Goal: Transaction & Acquisition: Download file/media

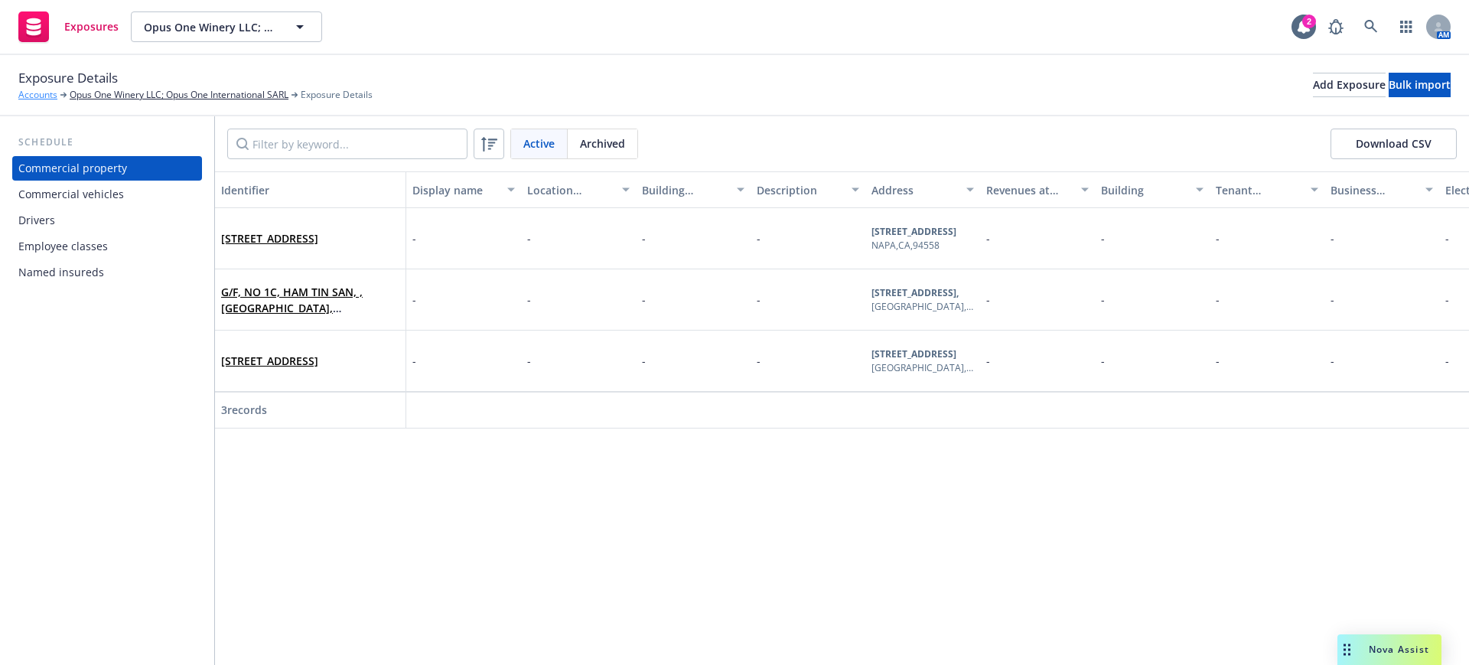
click at [37, 91] on link "Accounts" at bounding box center [37, 95] width 39 height 14
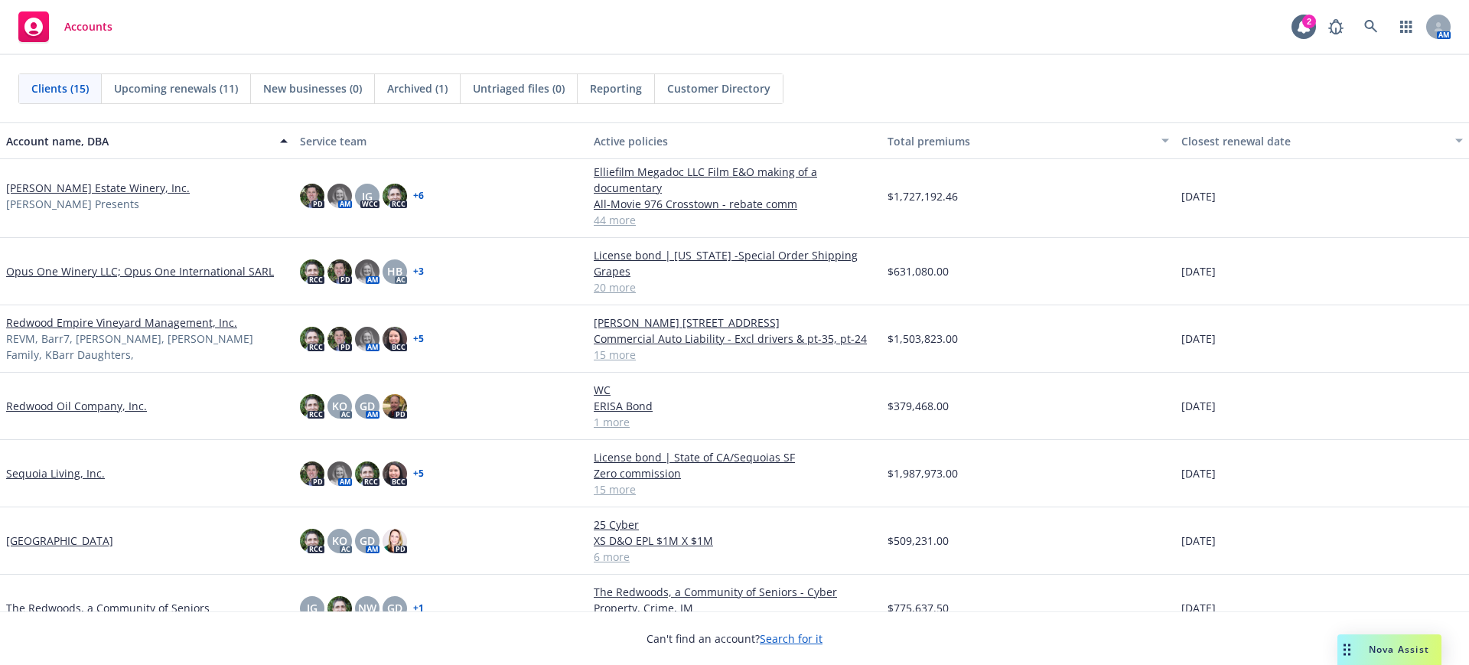
scroll to position [525, 0]
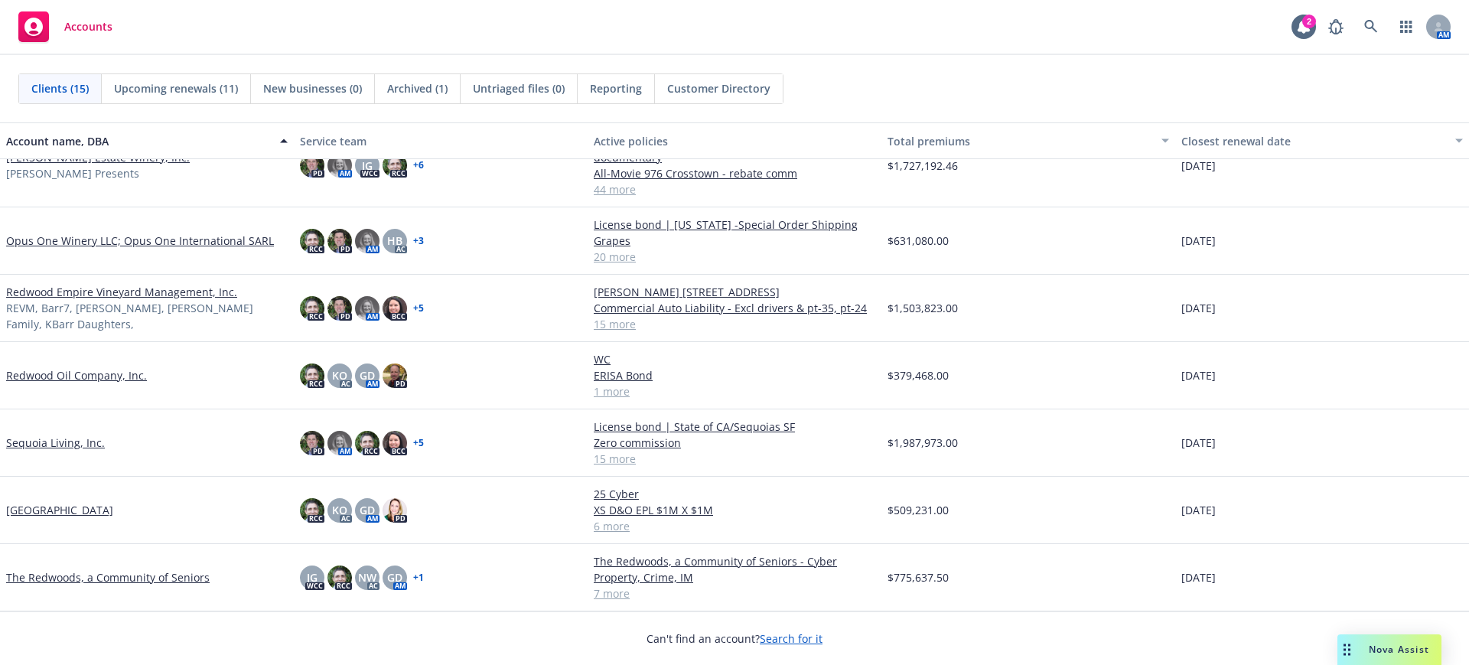
click at [51, 510] on link "[GEOGRAPHIC_DATA]" at bounding box center [59, 510] width 107 height 16
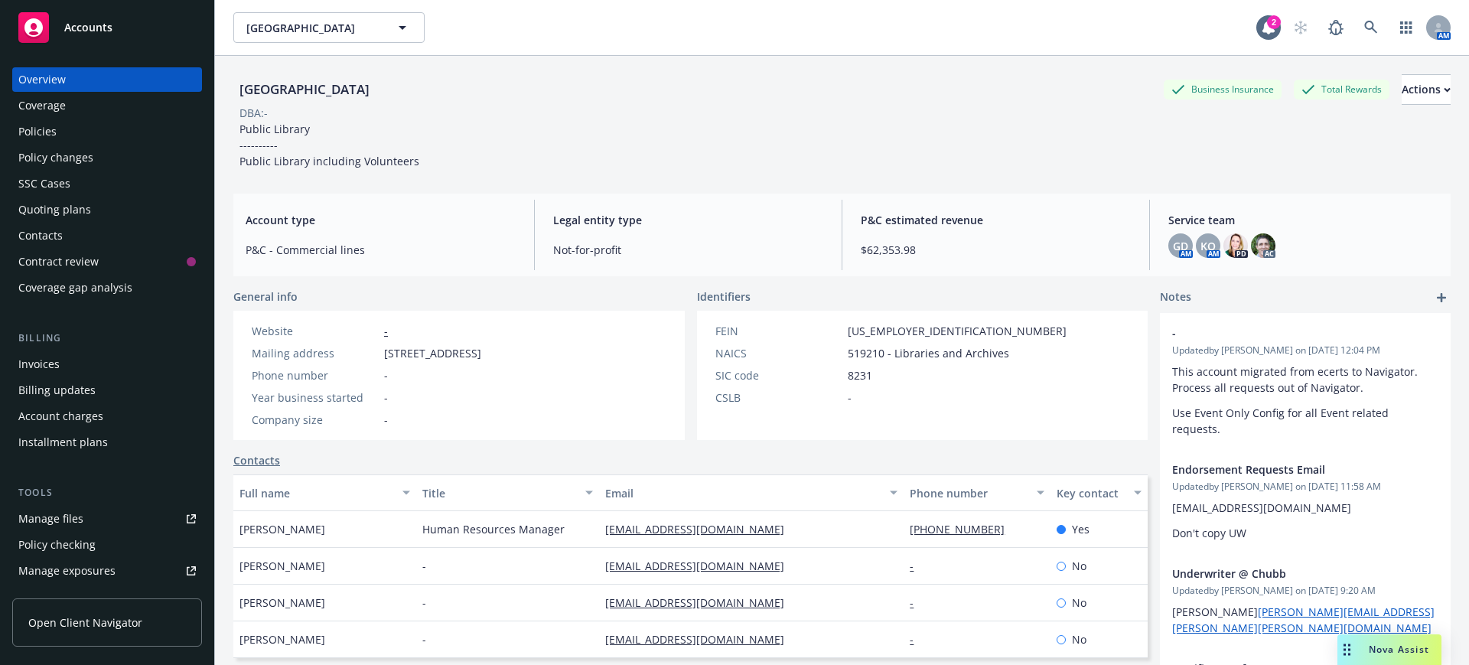
click at [67, 518] on div "Manage files" at bounding box center [50, 519] width 65 height 24
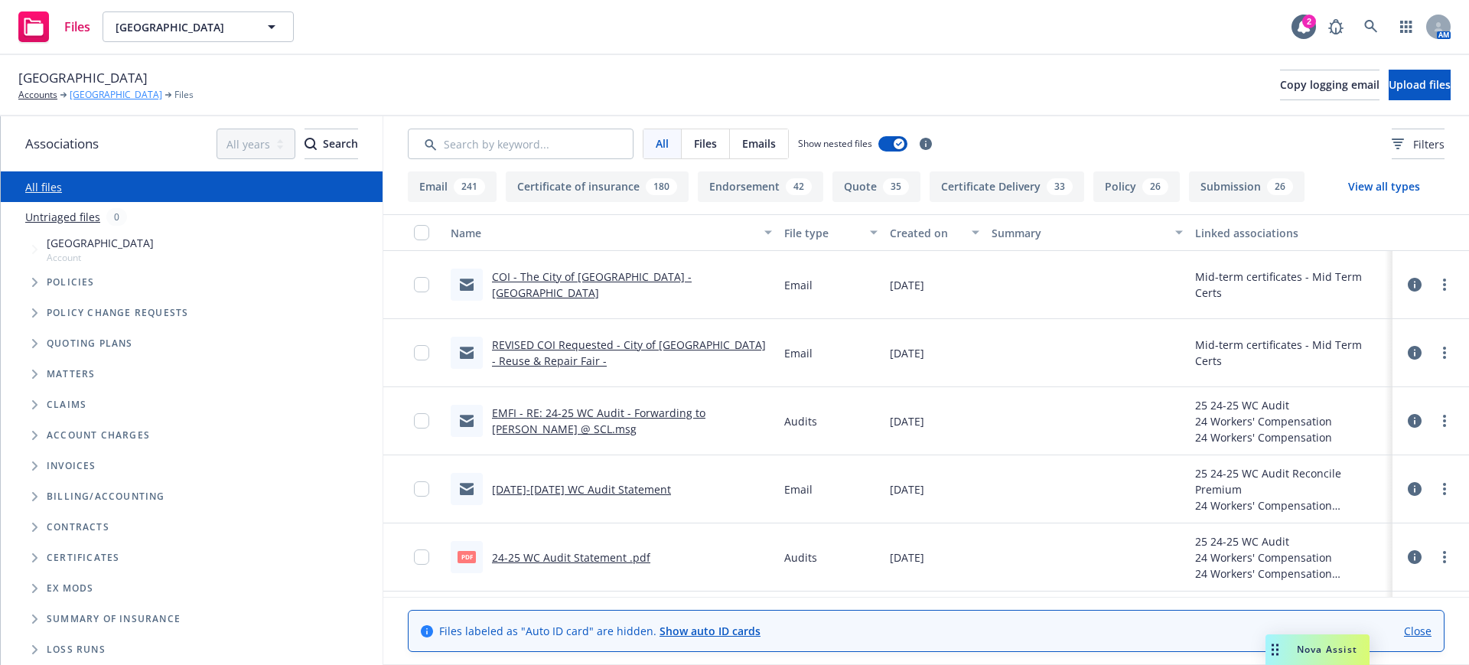
click at [106, 91] on link "[GEOGRAPHIC_DATA]" at bounding box center [116, 95] width 93 height 14
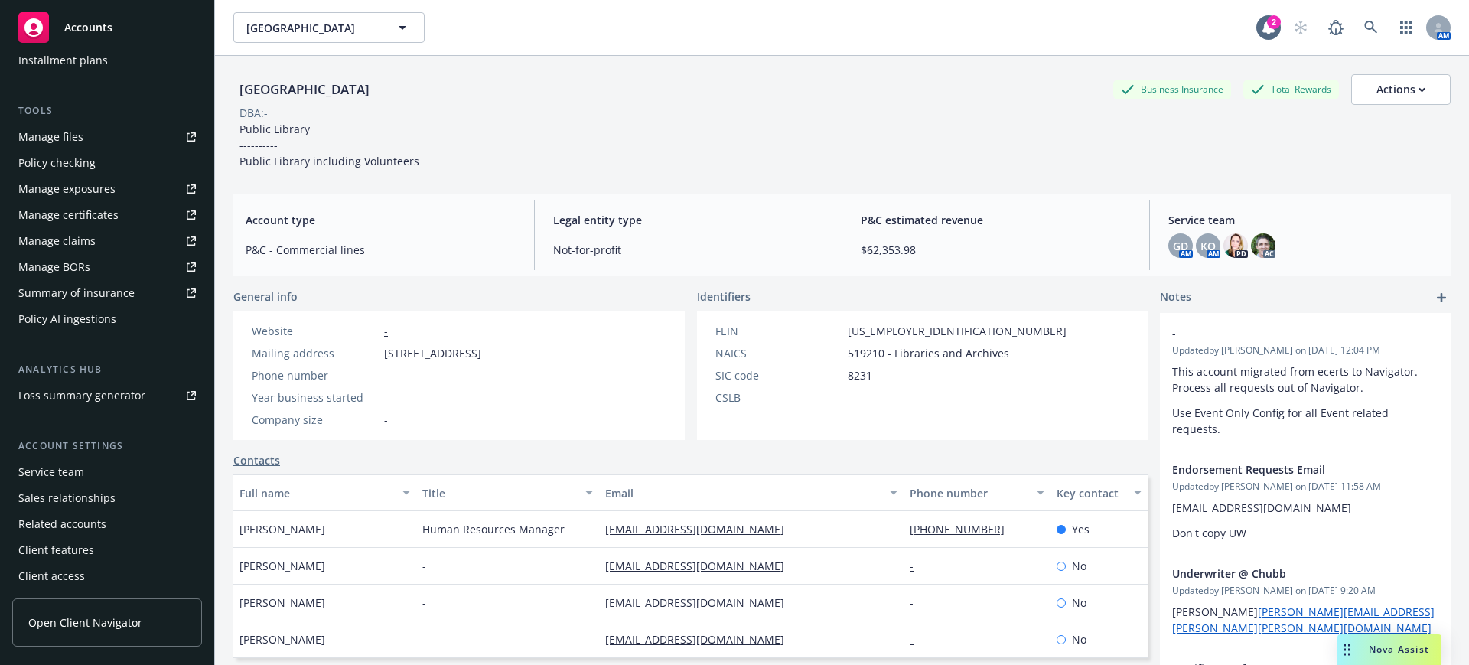
scroll to position [383, 0]
click at [73, 210] on div "Manage certificates" at bounding box center [68, 214] width 100 height 24
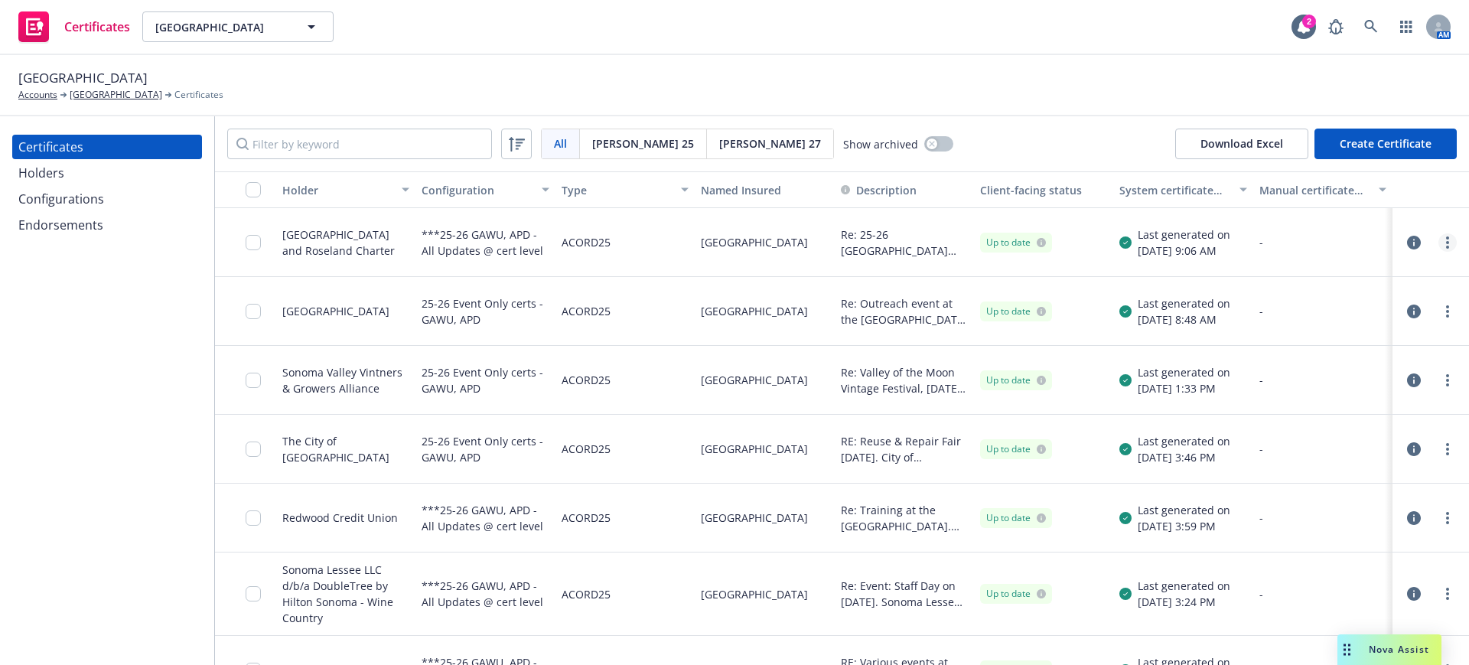
click at [1446, 240] on icon "more" at bounding box center [1447, 242] width 3 height 12
click at [119, 398] on div "Certificates Holders Configurations Endorsements" at bounding box center [107, 390] width 214 height 549
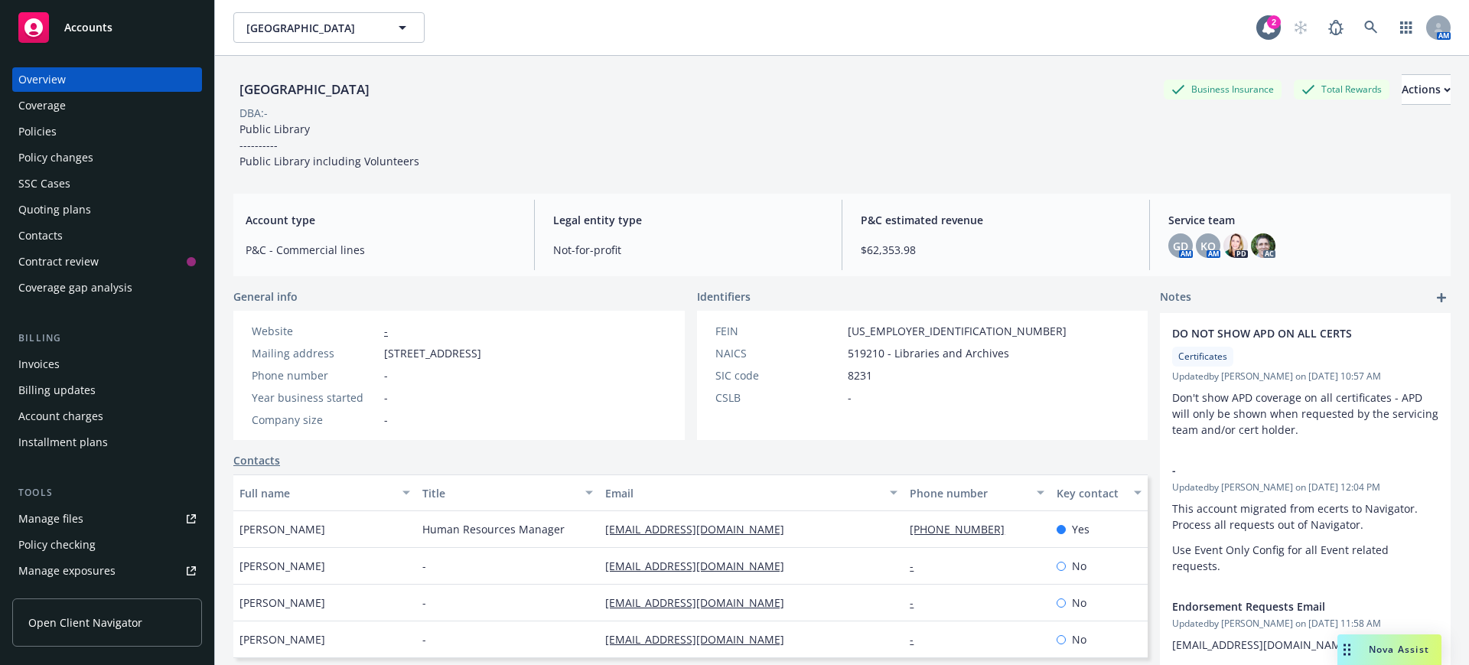
click at [84, 24] on span "Accounts" at bounding box center [88, 27] width 48 height 12
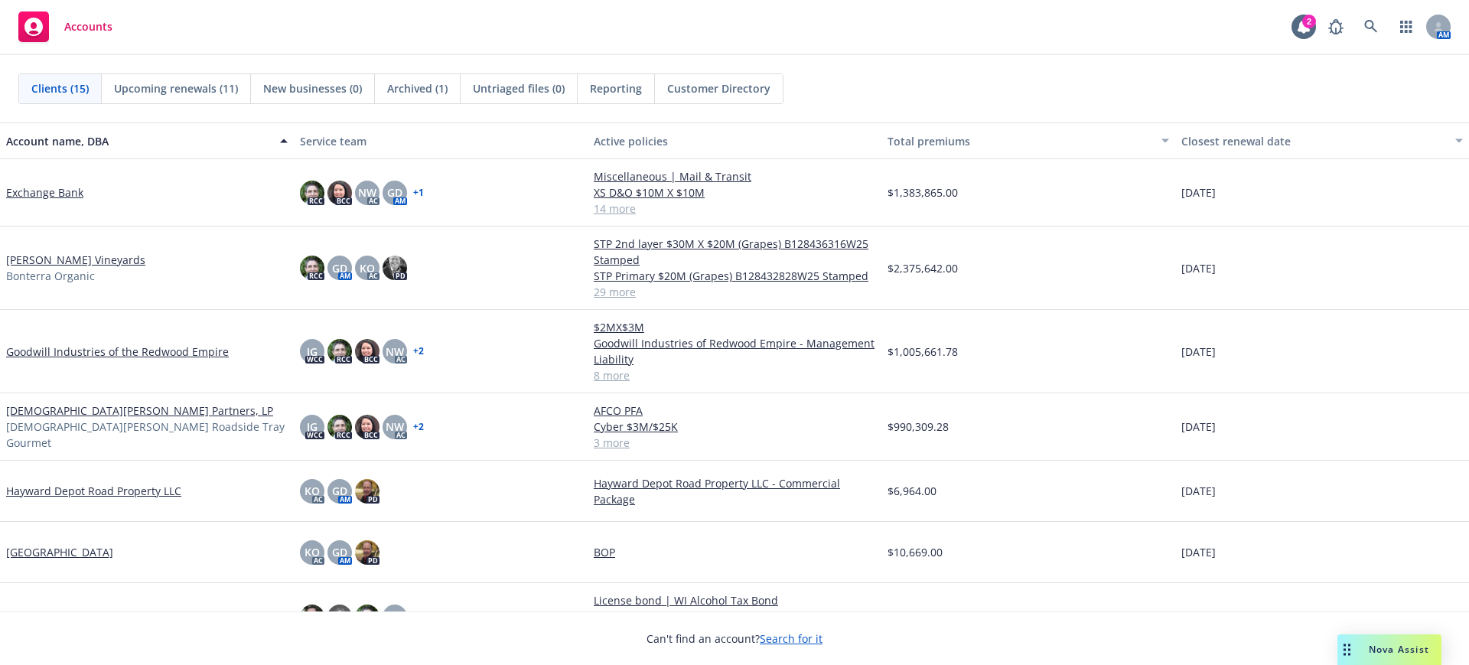
click at [58, 416] on link "[DEMOGRAPHIC_DATA][PERSON_NAME] Partners, LP" at bounding box center [139, 411] width 267 height 16
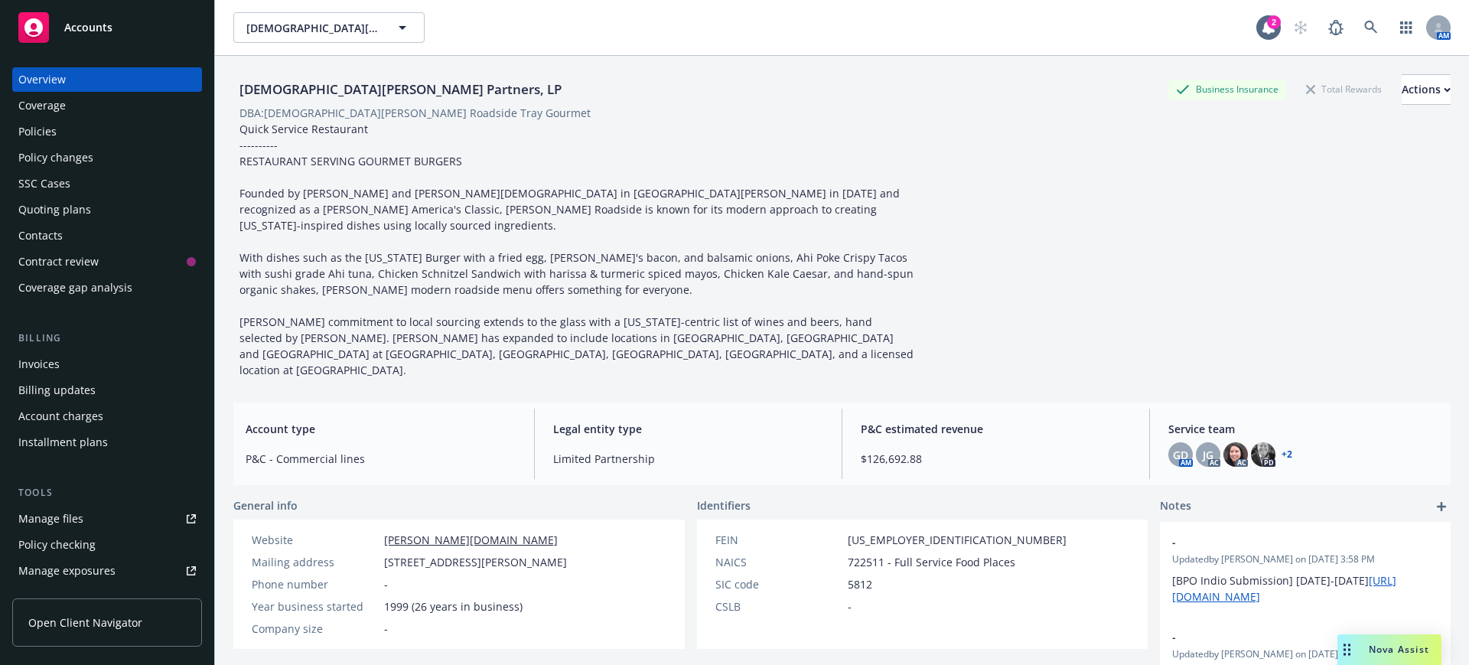
click at [33, 129] on div "Policies" at bounding box center [37, 131] width 38 height 24
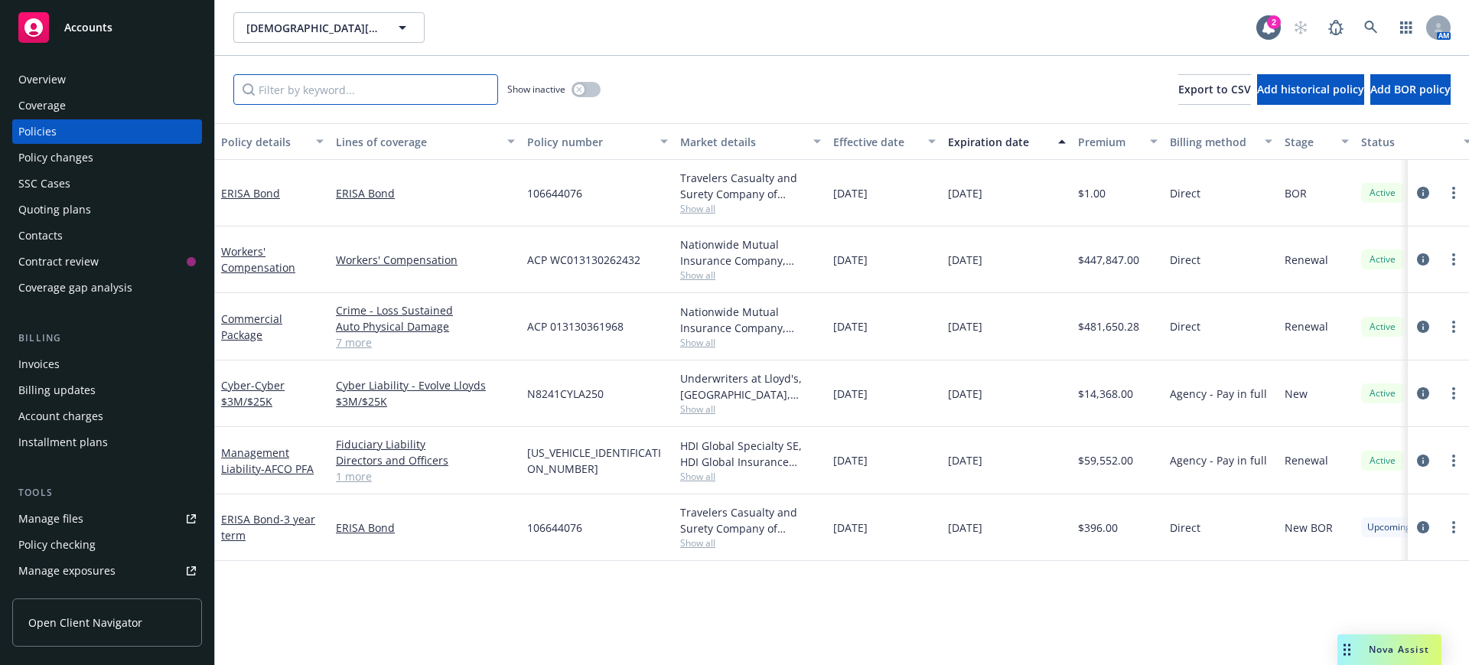
click at [264, 91] on input "Filter by keyword..." at bounding box center [365, 89] width 265 height 31
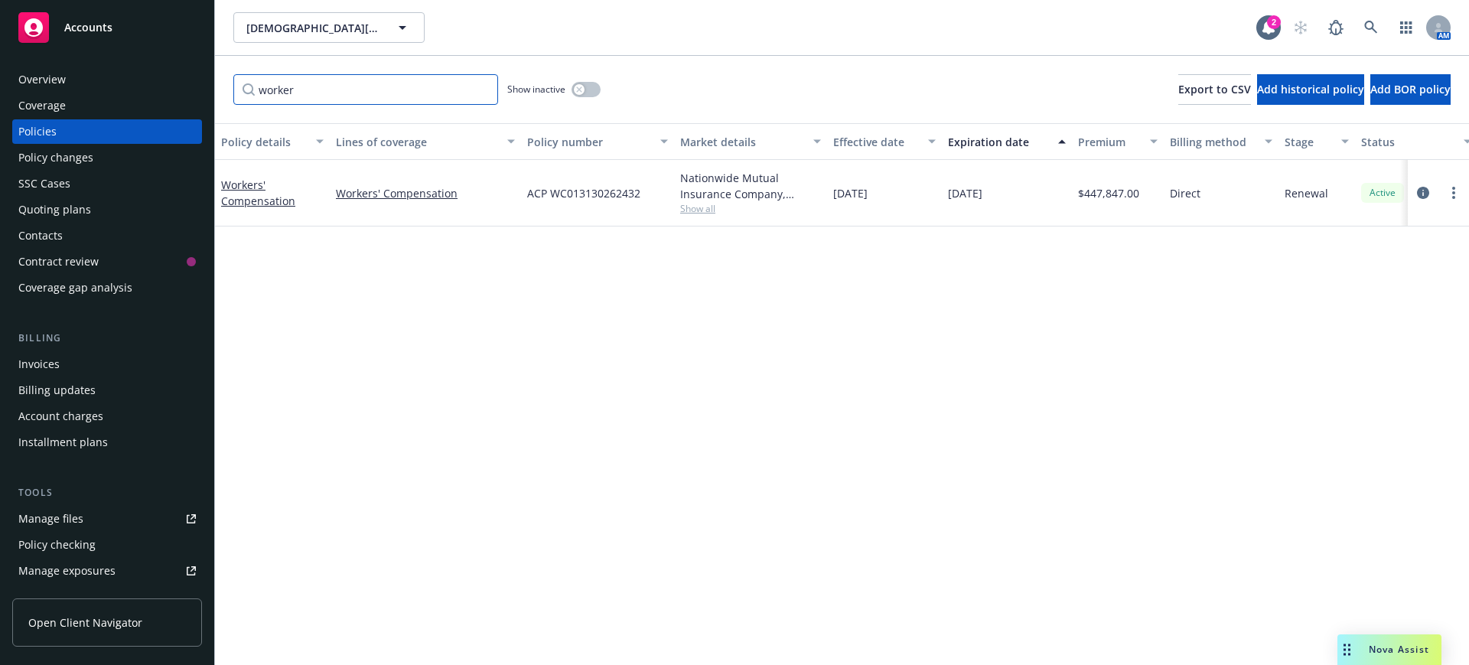
type input "worker"
click at [588, 86] on button "button" at bounding box center [586, 89] width 29 height 15
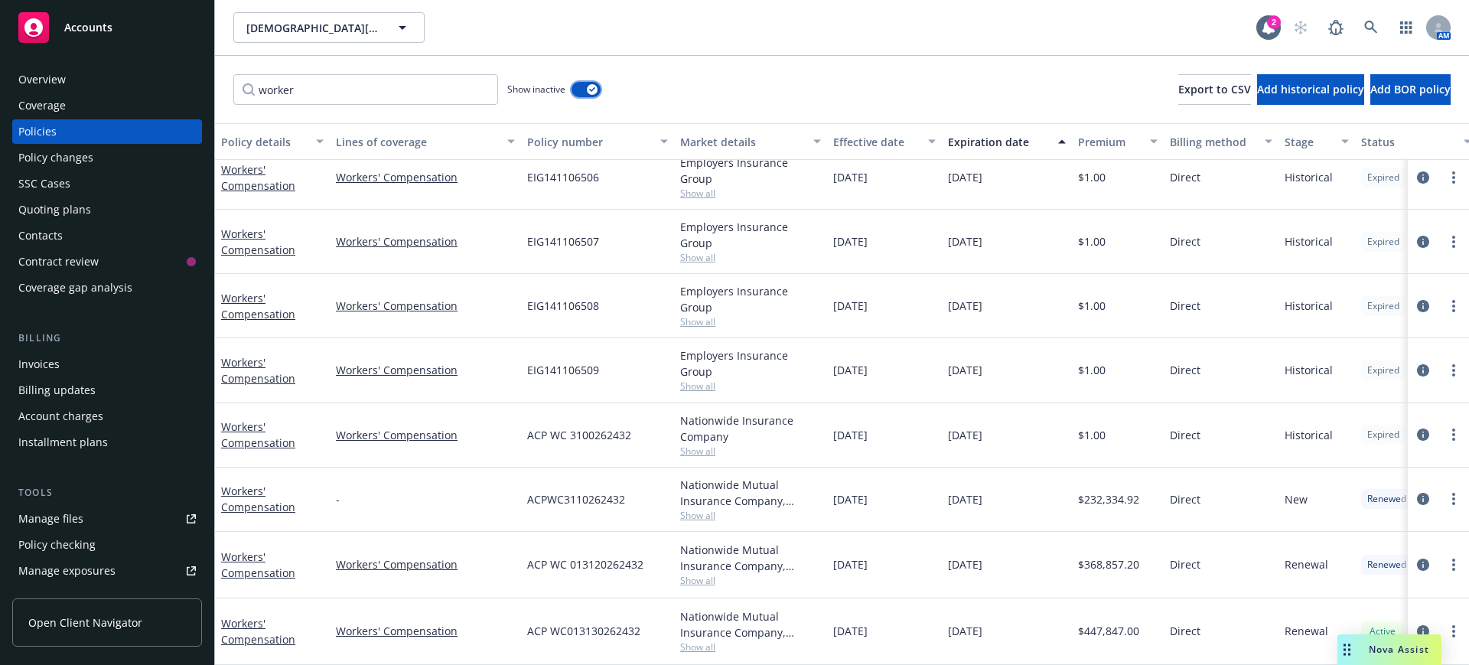
scroll to position [16, 0]
click at [246, 549] on link "Workers' Compensation" at bounding box center [258, 564] width 74 height 31
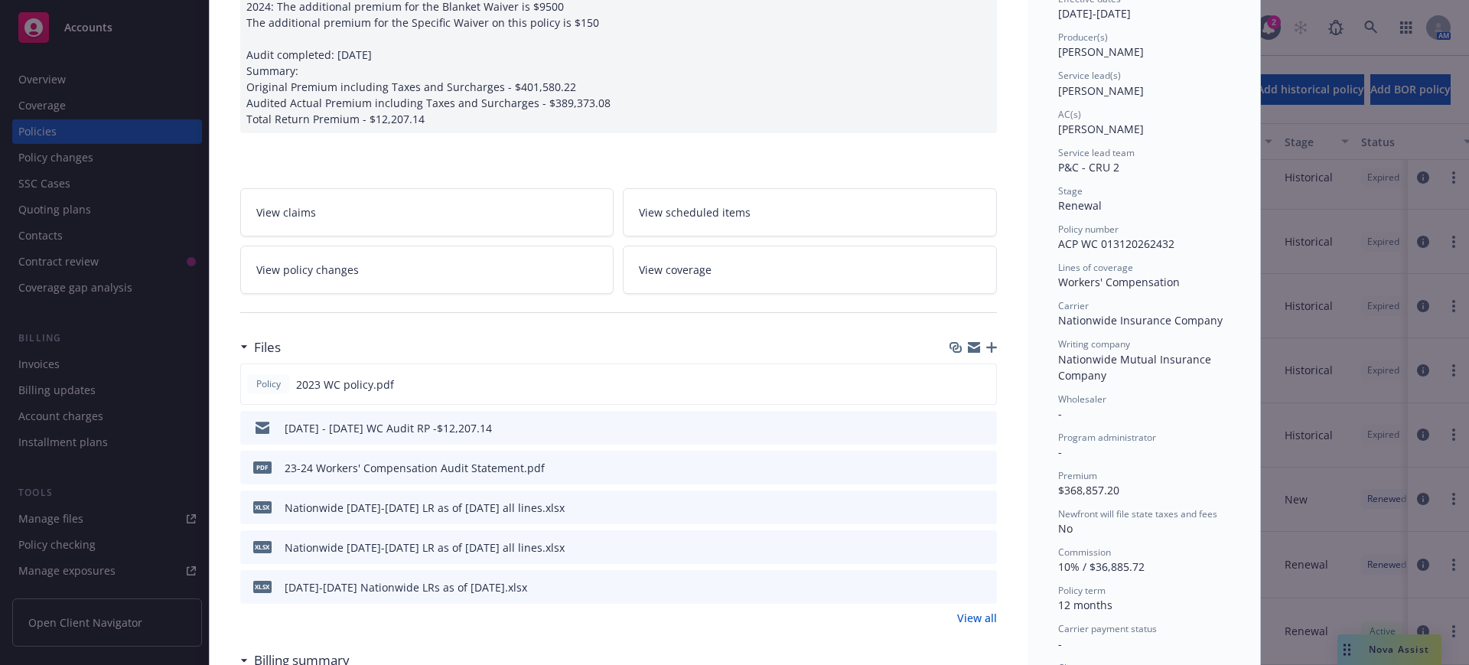
scroll to position [191, 0]
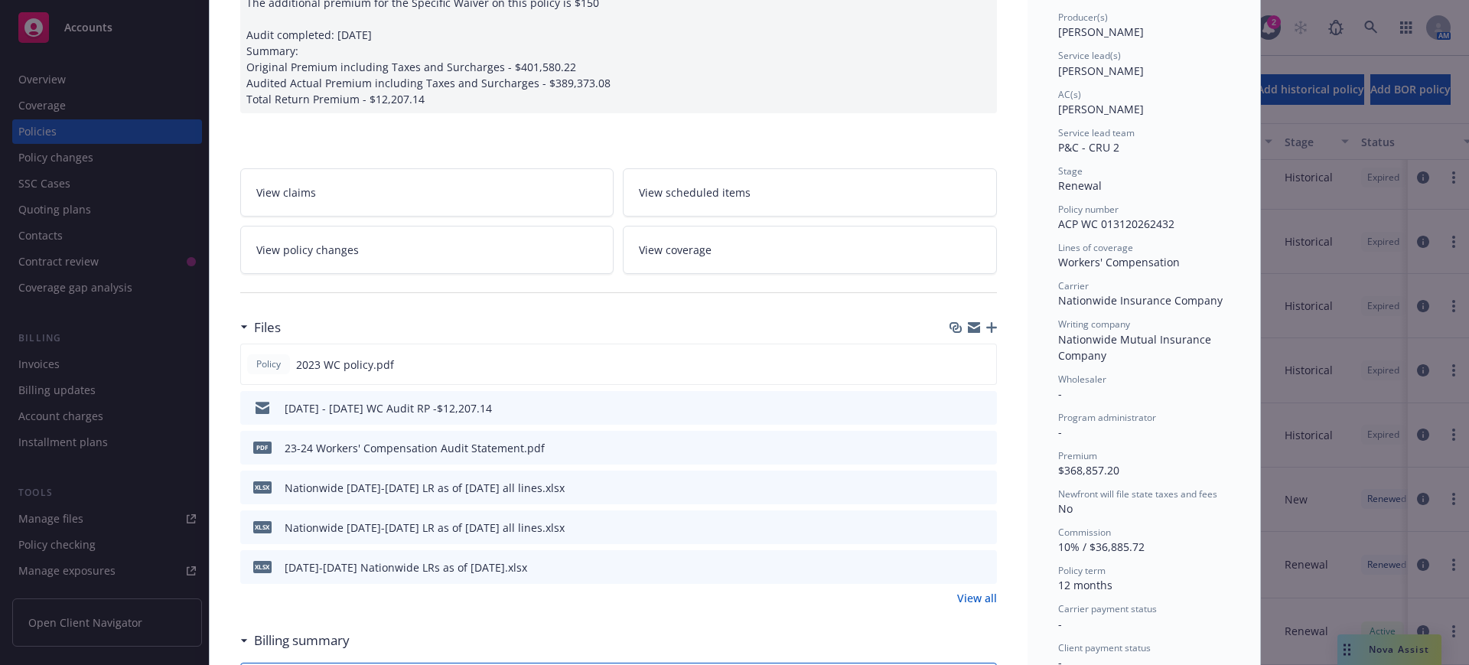
click at [976, 406] on icon "preview file" at bounding box center [983, 407] width 14 height 11
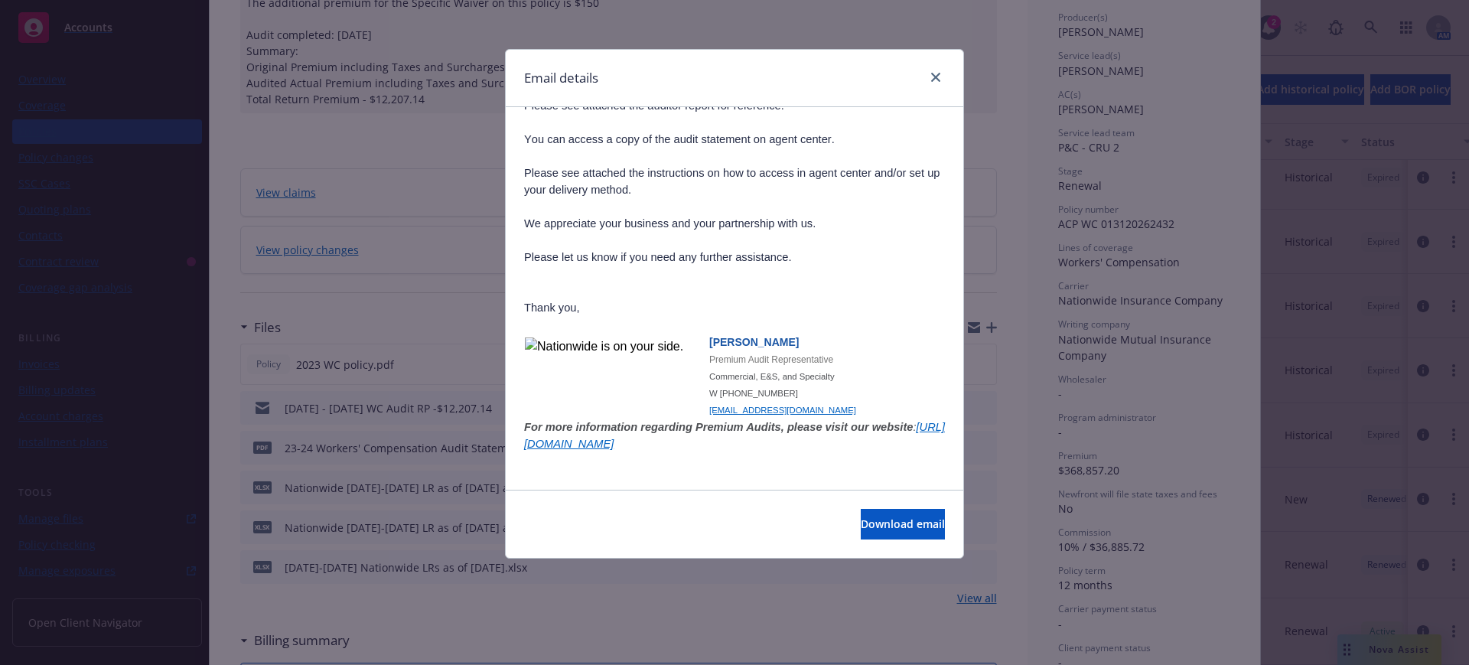
scroll to position [506, 0]
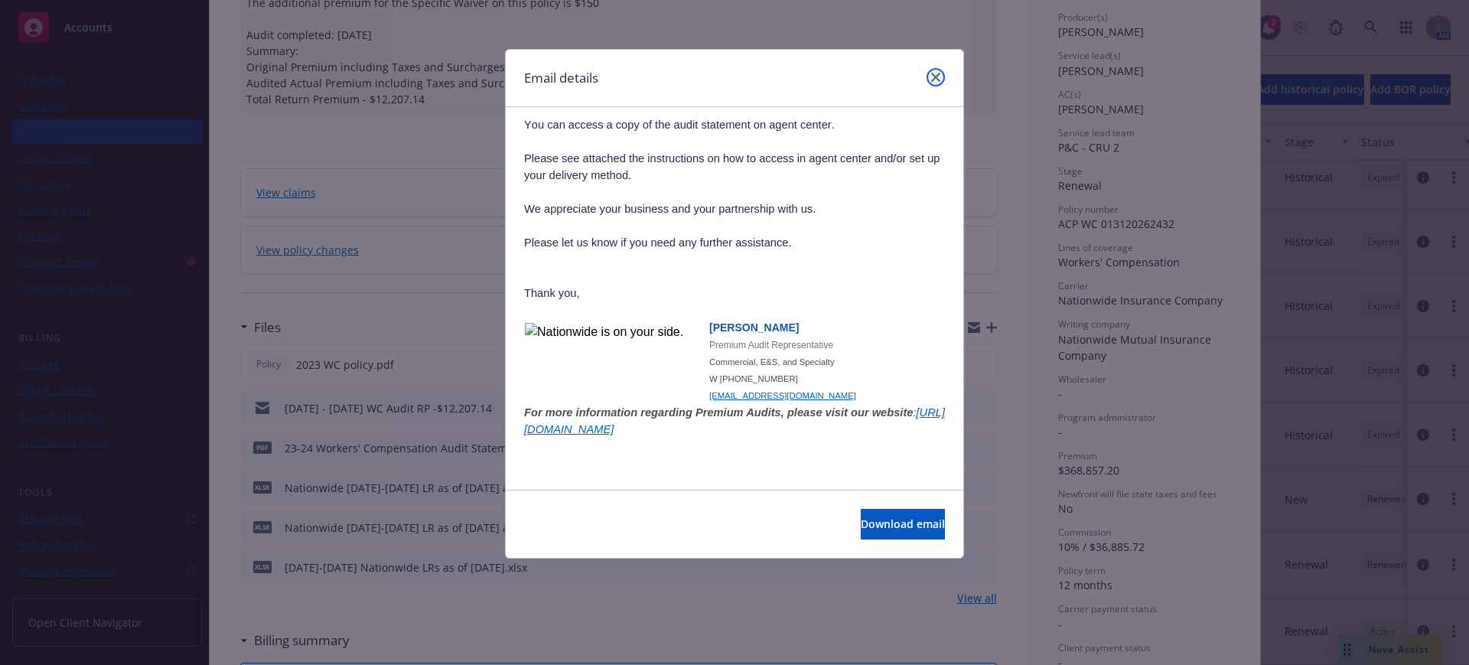
click at [935, 73] on icon "close" at bounding box center [935, 77] width 9 height 9
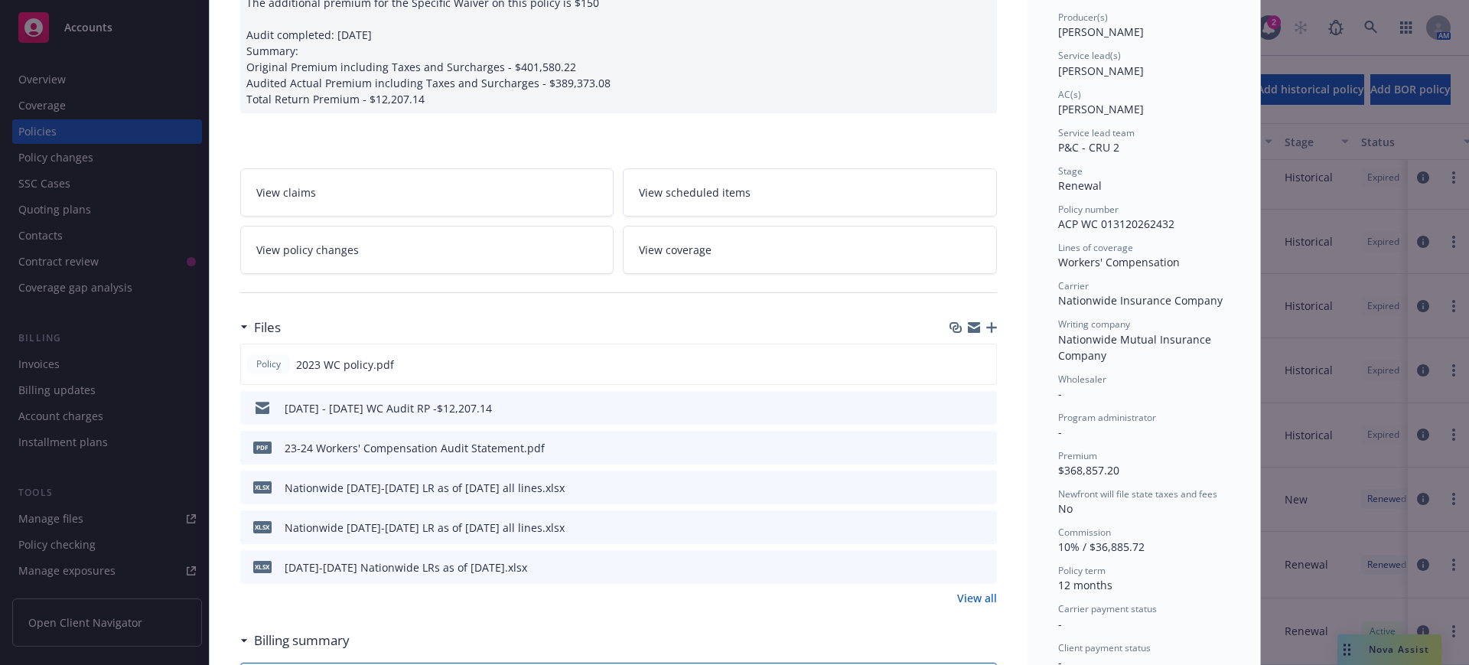
click at [961, 595] on link "View all" at bounding box center [977, 598] width 40 height 16
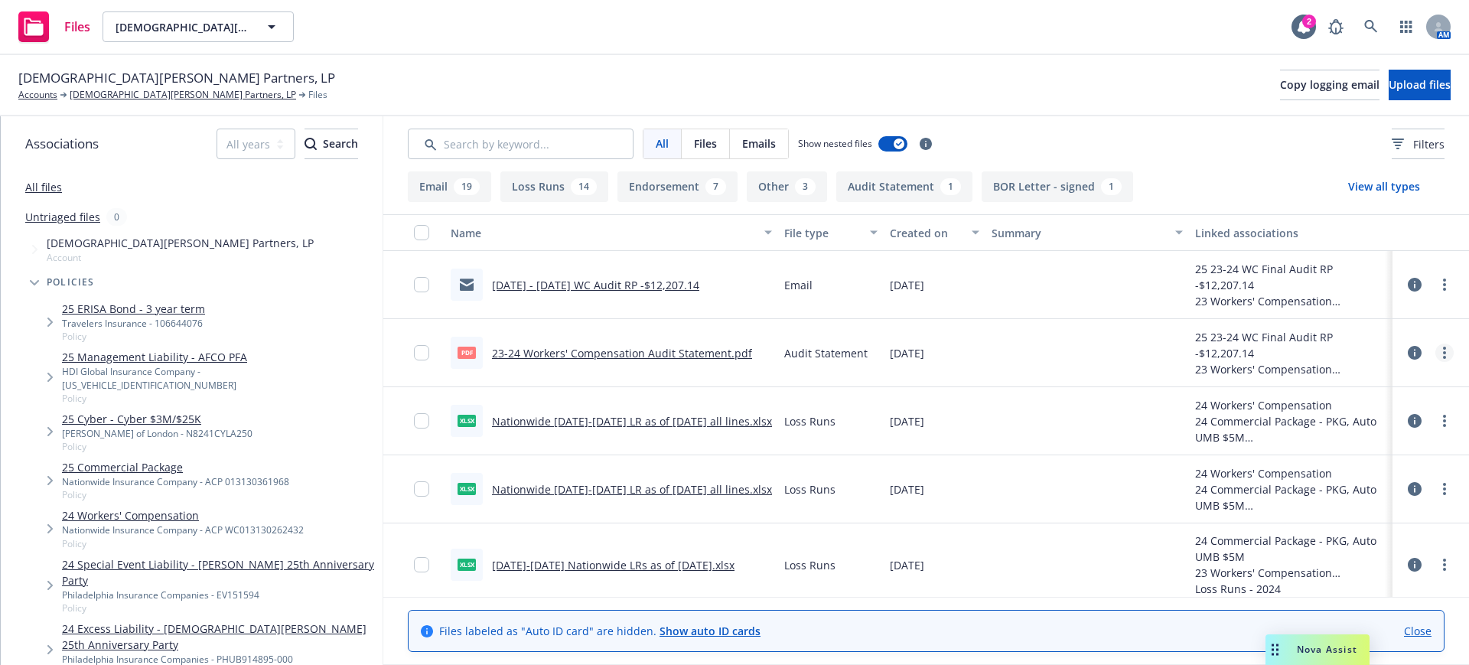
click at [1436, 354] on link "more" at bounding box center [1445, 353] width 18 height 18
click at [1325, 413] on link "Download" at bounding box center [1362, 414] width 152 height 31
click at [103, 92] on link "[DEMOGRAPHIC_DATA][PERSON_NAME] Partners, LP" at bounding box center [183, 95] width 227 height 14
